Goal: Transaction & Acquisition: Purchase product/service

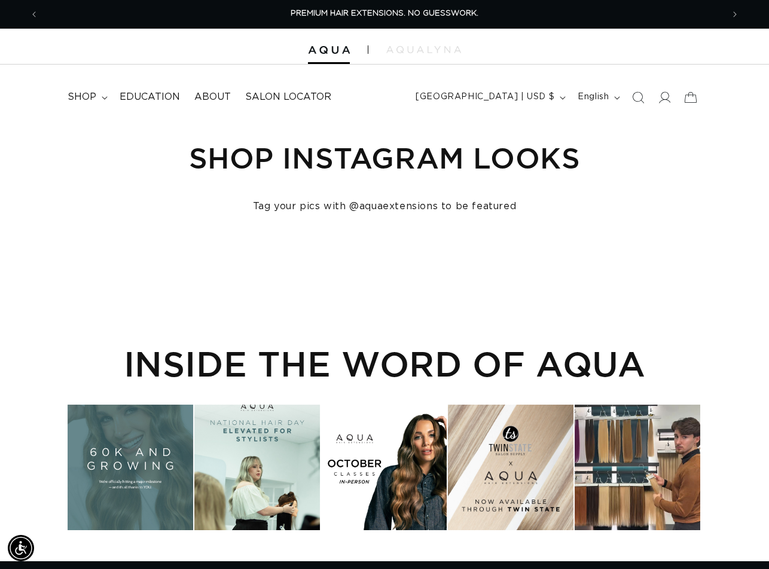
click at [634, 98] on icon "Search" at bounding box center [638, 98] width 12 height 12
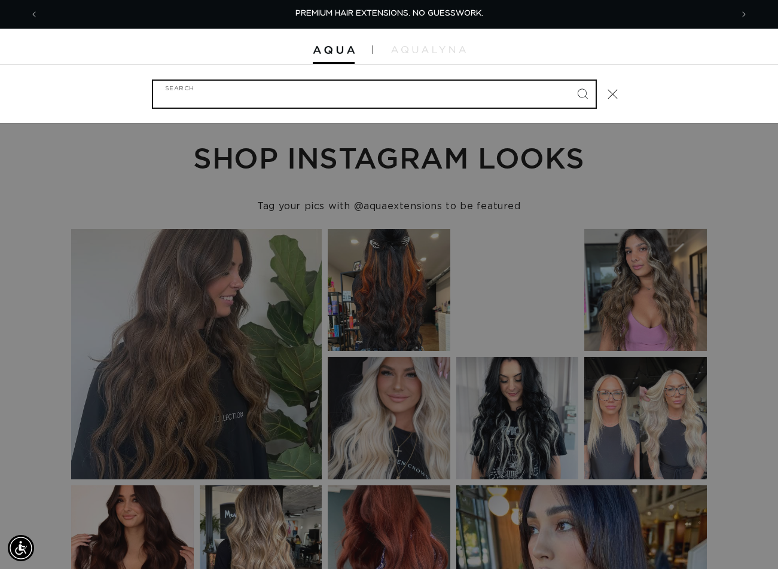
paste input "18" FUSION #16"
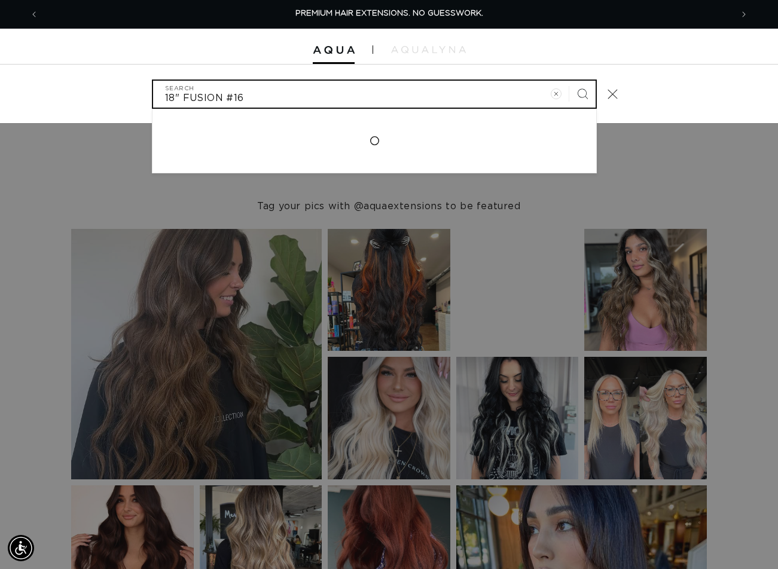
type input "18" FUSION #16"
click at [569, 81] on button "Search" at bounding box center [582, 94] width 26 height 26
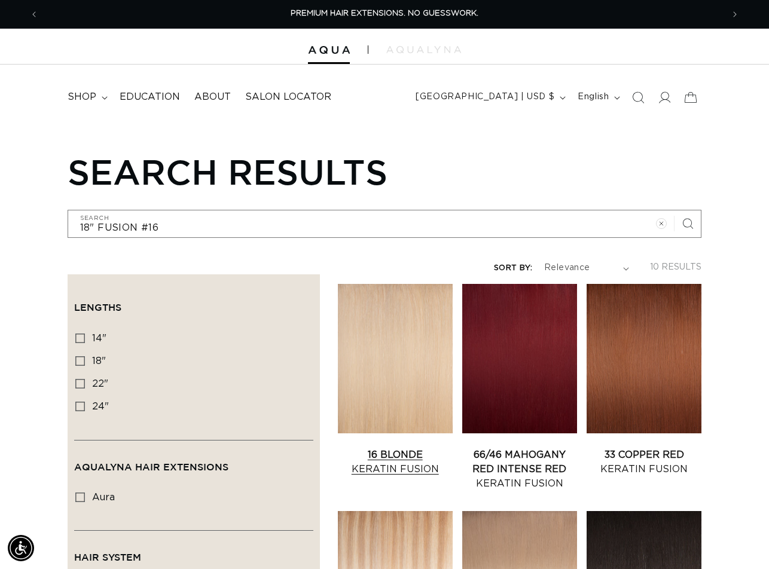
click at [403, 448] on link "16 Blonde Keratin Fusion" at bounding box center [395, 462] width 115 height 29
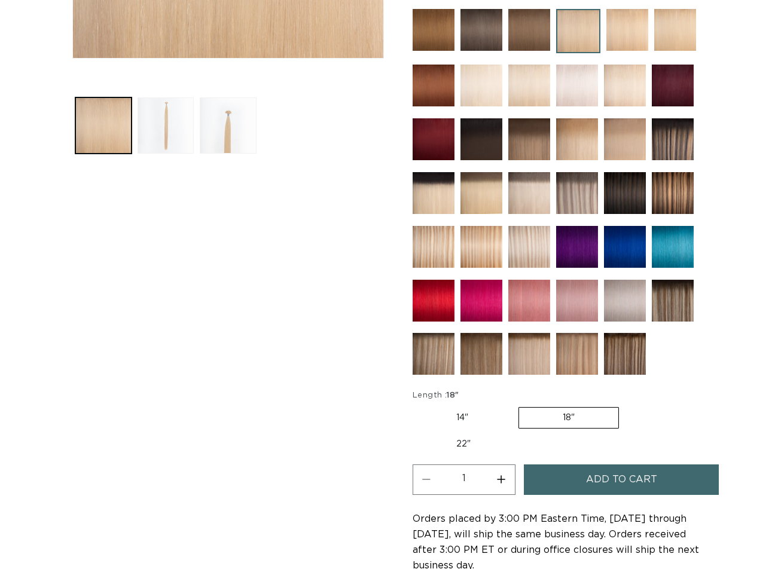
scroll to position [419, 0]
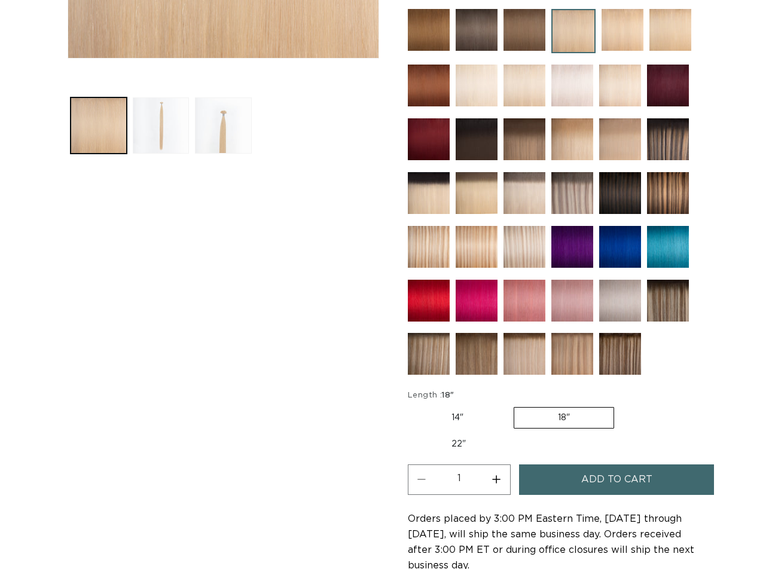
click at [617, 486] on span "Add to cart" at bounding box center [616, 480] width 71 height 31
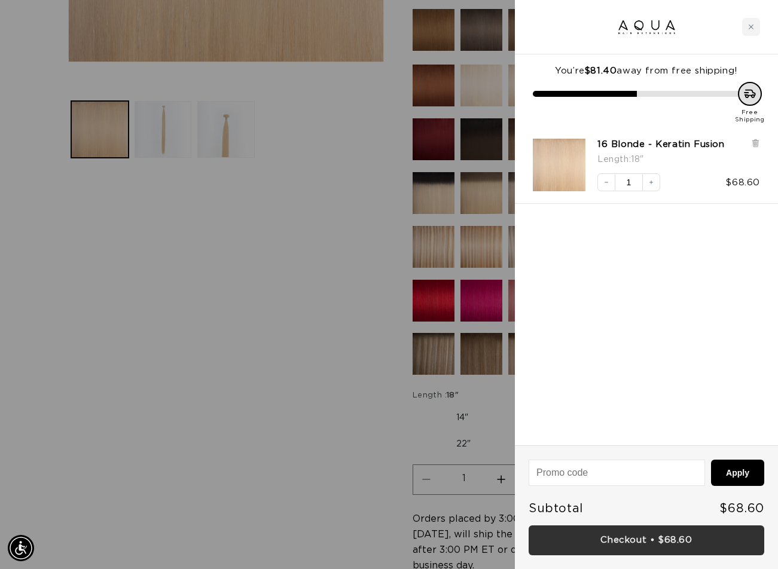
click at [639, 541] on link "Checkout • $68.60" at bounding box center [647, 541] width 236 height 31
